Goal: Check status: Check status

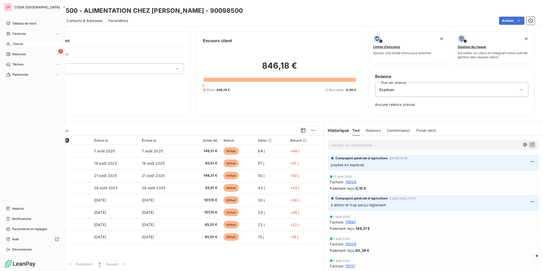
click at [10, 44] on icon at bounding box center [8, 44] width 4 height 4
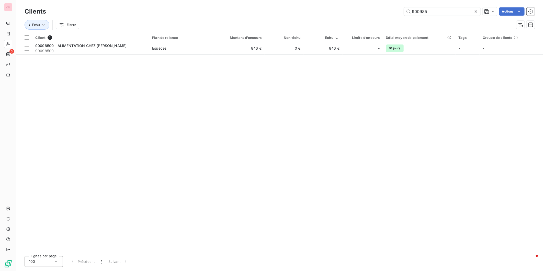
click at [438, 13] on input "900985" at bounding box center [442, 11] width 77 height 8
type input "910230"
click at [175, 48] on span "Virements" at bounding box center [180, 48] width 57 height 5
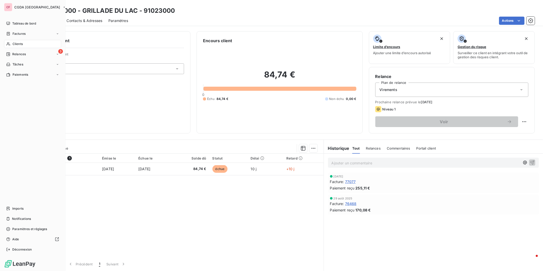
click at [16, 42] on span "Clients" at bounding box center [18, 44] width 10 height 5
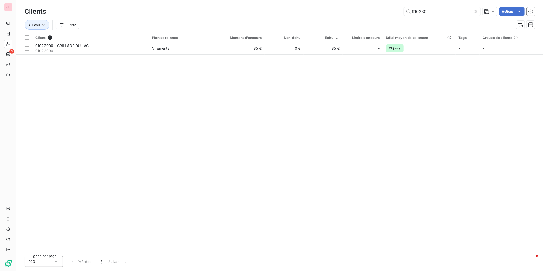
click at [436, 9] on input "910230" at bounding box center [442, 11] width 77 height 8
type input "930008"
click at [175, 51] on span "Espèces" at bounding box center [180, 48] width 57 height 5
